Goal: Task Accomplishment & Management: Complete application form

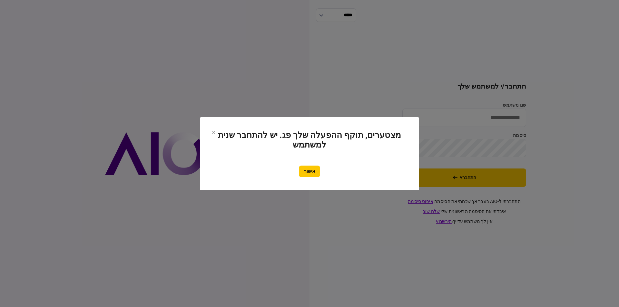
type input "******"
click at [309, 169] on button "אישור" at bounding box center [309, 172] width 21 height 12
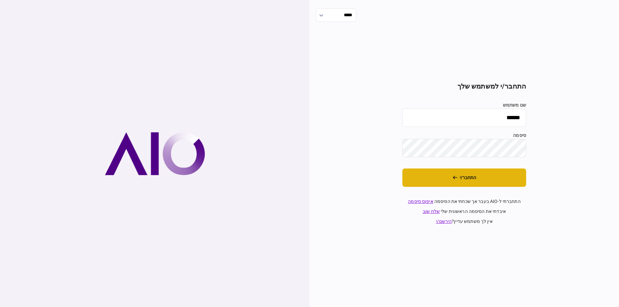
click at [467, 178] on button "התחבר/י" at bounding box center [465, 178] width 124 height 18
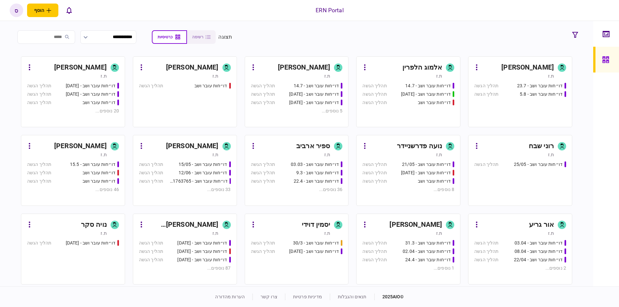
click at [292, 144] on div "ספיר ארביב" at bounding box center [294, 146] width 72 height 10
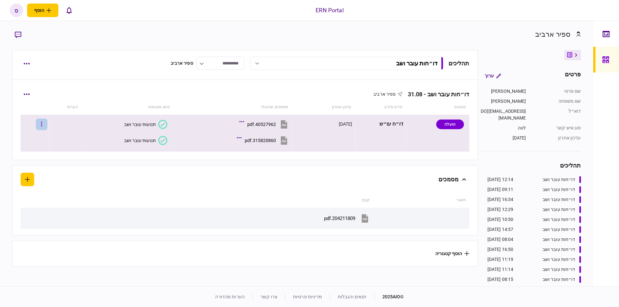
click at [42, 126] on icon "button" at bounding box center [41, 124] width 1 height 6
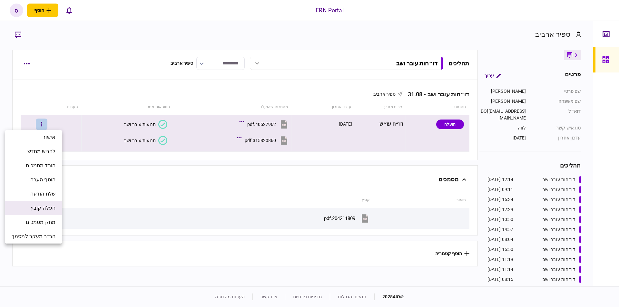
click at [47, 207] on span "העלה קובץ" at bounding box center [43, 209] width 25 height 8
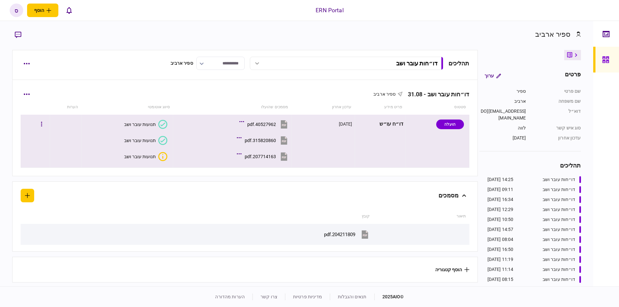
click at [154, 158] on div "תנועות עובר ושב" at bounding box center [140, 156] width 32 height 5
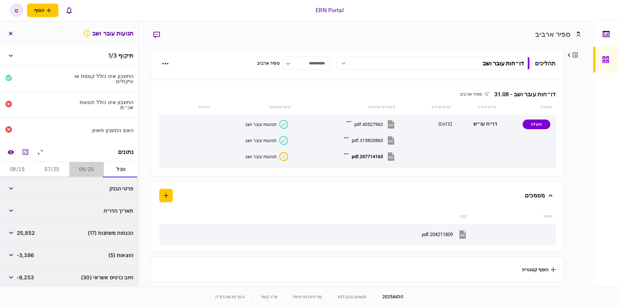
click at [86, 165] on button "06/25" at bounding box center [86, 169] width 35 height 15
click at [10, 185] on button "button" at bounding box center [11, 189] width 12 height 12
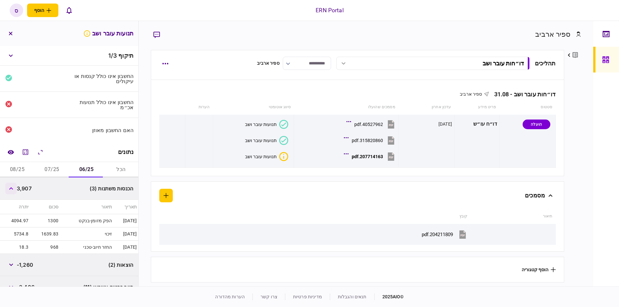
click at [10, 185] on button "button" at bounding box center [11, 189] width 12 height 12
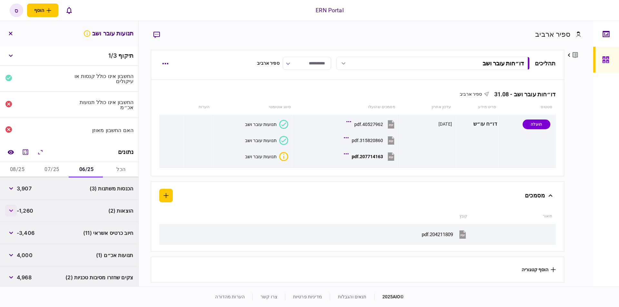
click at [15, 212] on button "button" at bounding box center [11, 211] width 12 height 12
